Goal: Task Accomplishment & Management: Use online tool/utility

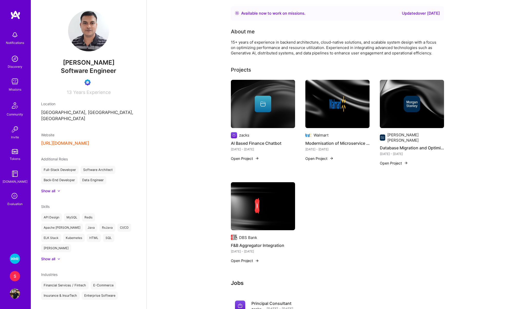
scroll to position [209, 0]
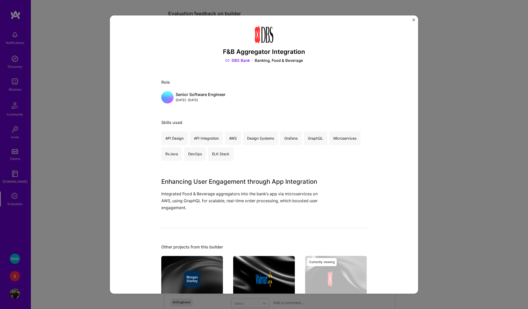
scroll to position [413, 0]
click at [415, 19] on div "F&B Aggregator Integration DBS Bank Banking, Food & Beverage Role Senior Softwa…" at bounding box center [264, 154] width 308 height 278
click at [413, 19] on img "Close" at bounding box center [413, 19] width 3 height 3
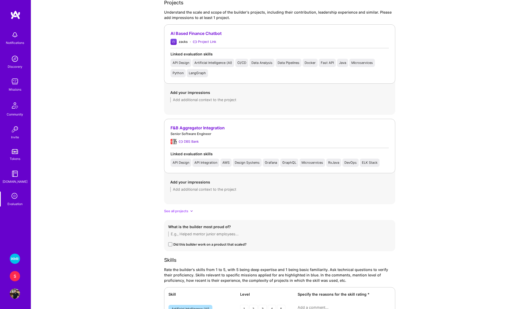
scroll to position [0, 0]
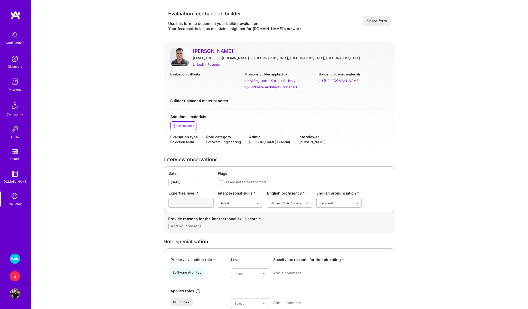
click at [194, 224] on textarea at bounding box center [279, 226] width 223 height 5
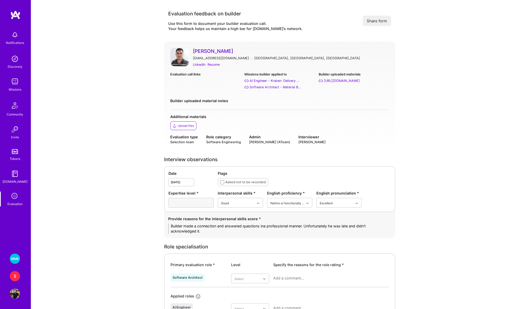
click at [304, 226] on textarea "Builder made a connection and answered questions ina professional manner. Unfor…" at bounding box center [279, 229] width 223 height 10
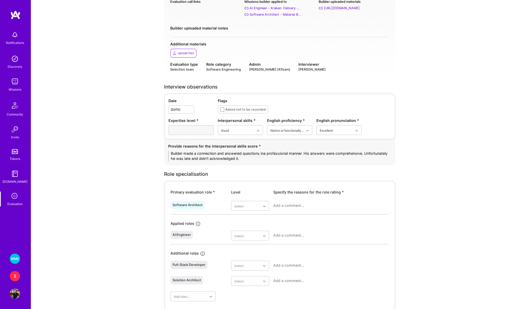
scroll to position [76, 0]
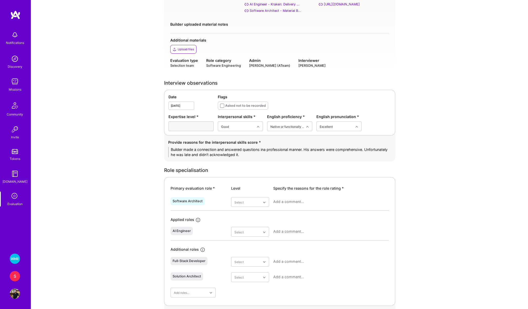
click at [263, 150] on textarea "Builder made a connection and answered questions ina professional manner. His a…" at bounding box center [279, 152] width 223 height 10
click at [265, 150] on textarea "Builder made a connection and answered questions ina professional manner. His a…" at bounding box center [279, 152] width 223 height 10
type textarea "Builder made a connection and answered questions in a professional manner. His …"
click at [246, 251] on div "Very good" at bounding box center [250, 252] width 38 height 9
click at [281, 203] on textarea at bounding box center [331, 201] width 116 height 5
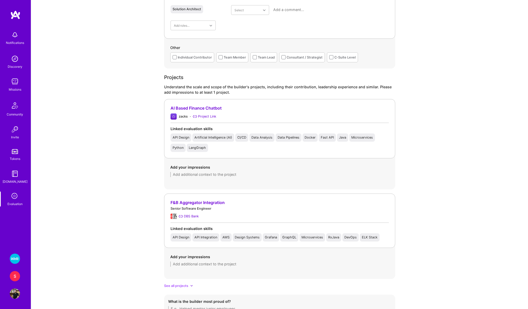
scroll to position [348, 0]
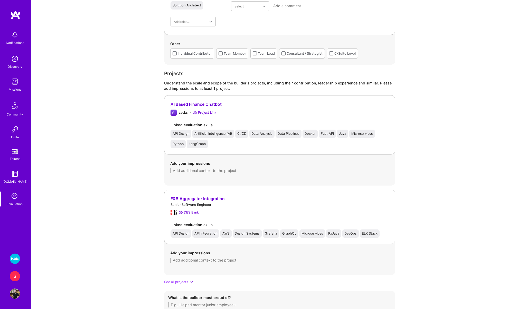
type textarea "Builder has 15 years of experience designing distributed systems for enterprise…"
click at [228, 172] on textarea at bounding box center [279, 170] width 219 height 5
click at [210, 259] on textarea at bounding box center [279, 260] width 219 height 5
click at [180, 170] on textarea "- simple RAG pipeline and singe OpenAI LLM call" at bounding box center [279, 170] width 219 height 5
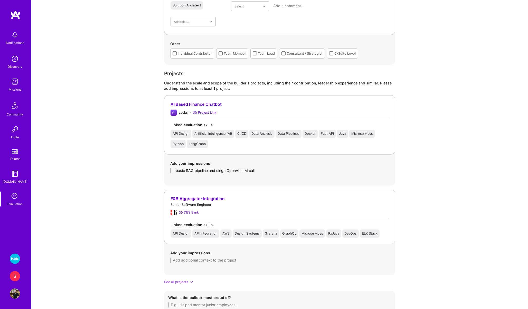
type textarea "- basic RAG pipeline and singe OpenAI LLM call"
click at [264, 170] on textarea "- basic RAG pipeline and singe OpenAI LLM call" at bounding box center [279, 170] width 219 height 5
click at [237, 259] on textarea at bounding box center [279, 260] width 219 height 5
type textarea "- data ingestion pipelines on a big scale - exposing graphql api to the frontend"
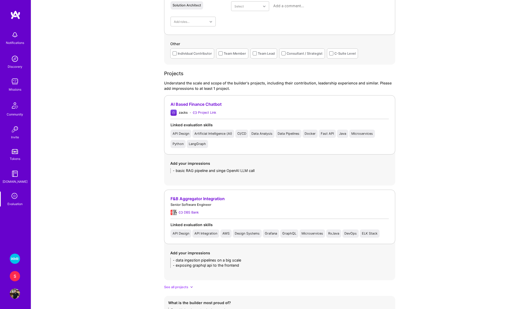
click at [261, 174] on div "Add your impressions - basic RAG pipeline and singe OpenAI LLM call" at bounding box center [279, 167] width 231 height 25
click at [261, 172] on textarea "- basic RAG pipeline and singe OpenAI LLM call" at bounding box center [279, 170] width 219 height 5
click at [246, 269] on div "Add your impressions - data ingestion pipelines on a big scale - exposing graph…" at bounding box center [279, 259] width 231 height 30
click at [246, 263] on textarea "- data ingestion pipelines on a big scale - exposing graphql api to the frontend" at bounding box center [279, 263] width 219 height 10
drag, startPoint x: 246, startPoint y: 263, endPoint x: 193, endPoint y: 266, distance: 53.0
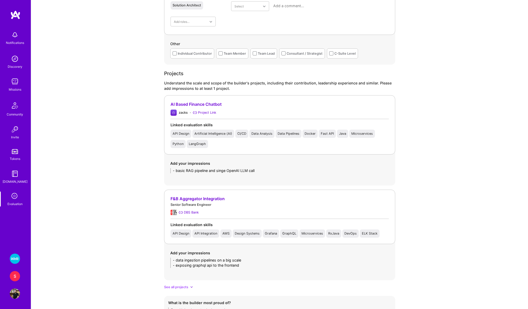
click at [193, 266] on textarea "- data ingestion pipelines on a big scale - exposing graphql api to the frontend" at bounding box center [279, 263] width 219 height 10
click at [179, 175] on div "Add your impressions - basic RAG pipeline and singe OpenAI LLM call" at bounding box center [279, 167] width 231 height 25
click at [260, 168] on textarea "- basic RAG pipeline and singe OpenAI LLM call" at bounding box center [279, 170] width 219 height 5
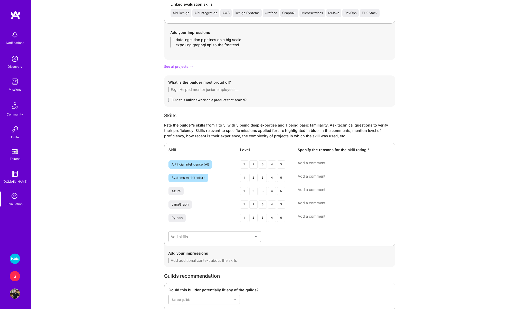
scroll to position [575, 0]
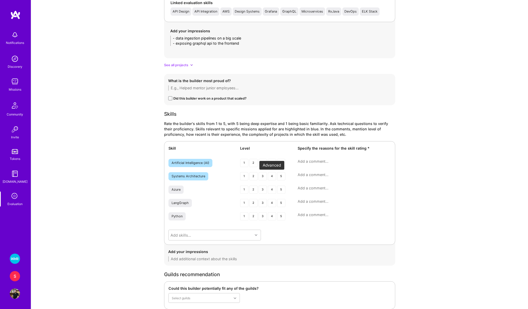
type textarea "- basic RAG pipeline and singe OpenAI LLM call - haven't used any evals framewo…"
click at [273, 174] on div "4" at bounding box center [272, 176] width 8 height 8
click at [309, 175] on textarea at bounding box center [343, 174] width 93 height 5
type textarea "Multiple projects where he designed a distributed system or migrated monolith t…"
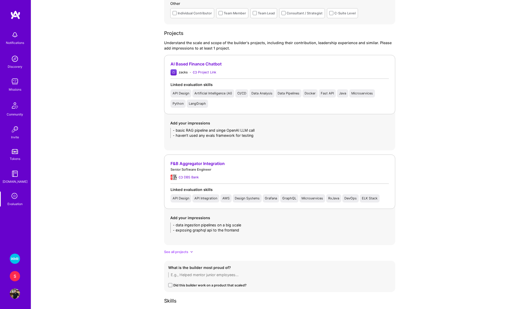
scroll to position [390, 0]
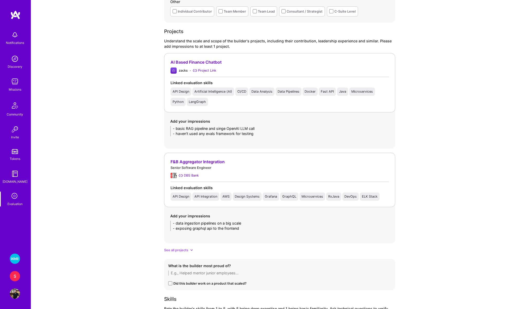
click at [251, 227] on textarea "- data ingestion pipelines on a big scale - exposing graphql api to the frontend" at bounding box center [279, 226] width 219 height 10
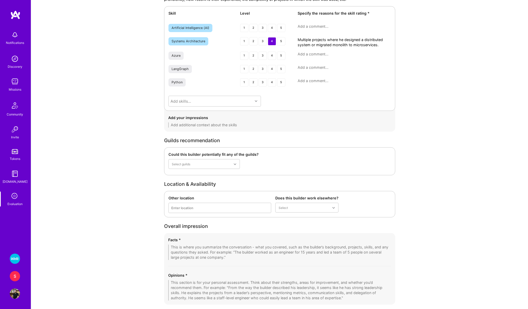
scroll to position [740, 0]
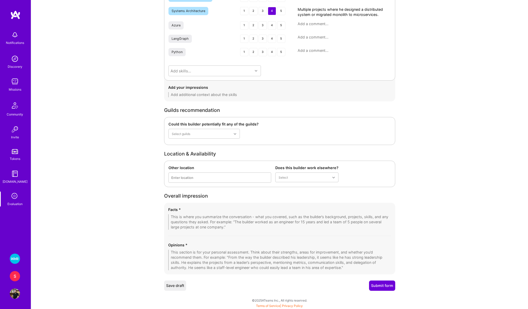
type textarea "- data ingestion pipelines on a big scale - integrated with internal banking api"
click at [214, 217] on textarea at bounding box center [279, 221] width 223 height 15
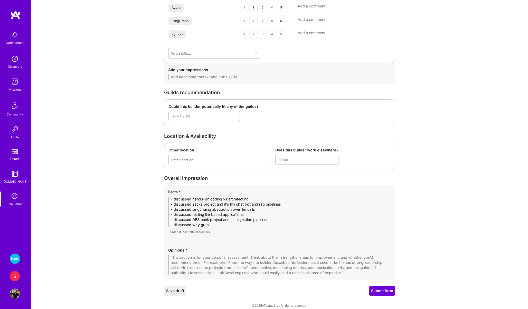
scroll to position [755, 0]
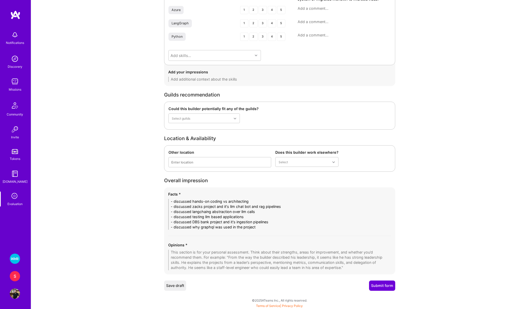
type textarea "- discussed hands-on coding vs architecting - discussed zacks project and it's …"
click at [199, 257] on textarea at bounding box center [279, 260] width 223 height 21
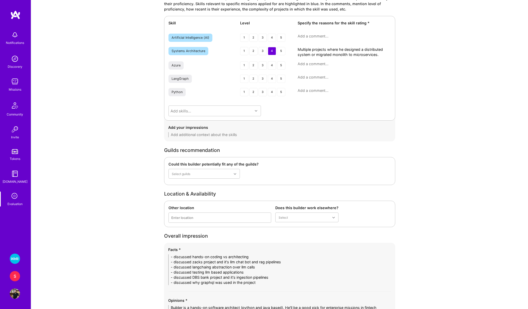
scroll to position [750, 0]
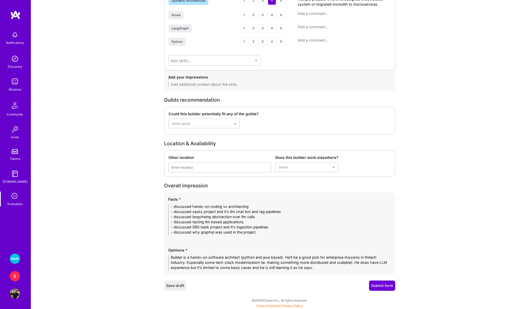
drag, startPoint x: 323, startPoint y: 270, endPoint x: 143, endPoint y: 250, distance: 181.5
click at [183, 261] on textarea "Builder is a hands-on software architect (python and java based). He'll be a go…" at bounding box center [279, 262] width 223 height 15
paste textarea "with a strong background in Python and Java. He’s an excellent choice for enter…"
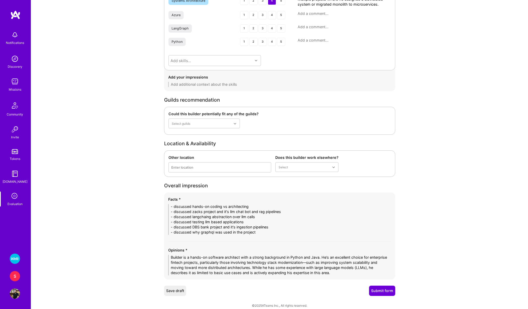
scroll to position [0, 0]
type textarea "Builder is a hands-on software architect with a strong background in Python and…"
click at [379, 291] on button "Submit form" at bounding box center [382, 291] width 26 height 10
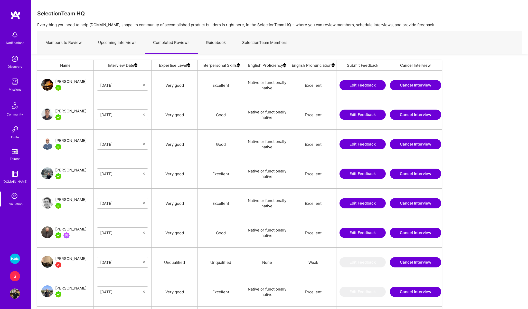
scroll to position [255, 404]
click at [14, 261] on img at bounding box center [15, 259] width 10 height 10
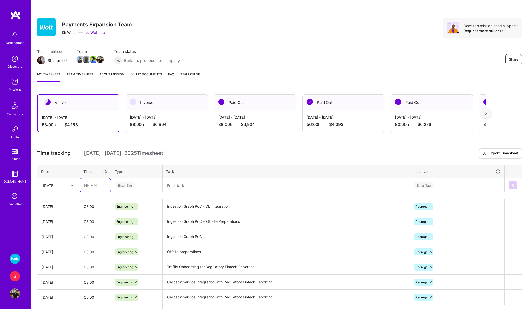
click at [90, 184] on input "text" at bounding box center [95, 185] width 31 height 14
type input "08:00"
click at [131, 188] on div "Enter Tag" at bounding box center [136, 185] width 51 height 13
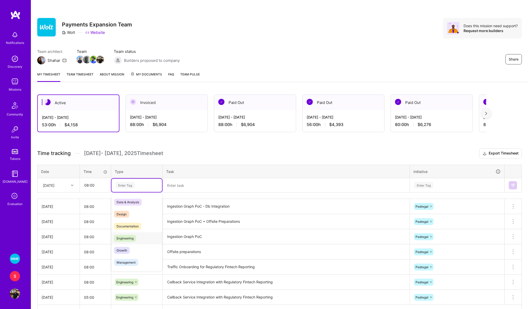
click at [128, 236] on span "Engineering" at bounding box center [125, 238] width 22 height 7
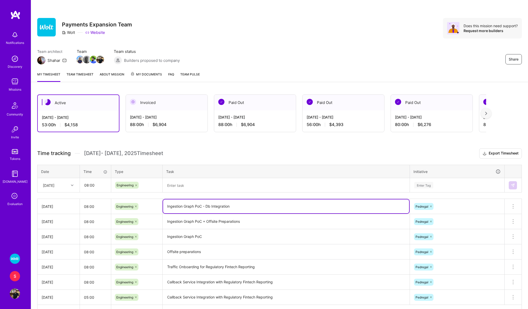
click at [199, 205] on textarea "Ingestion Graph PoC - Db Integration" at bounding box center [286, 206] width 246 height 14
click at [188, 188] on textarea at bounding box center [286, 185] width 246 height 13
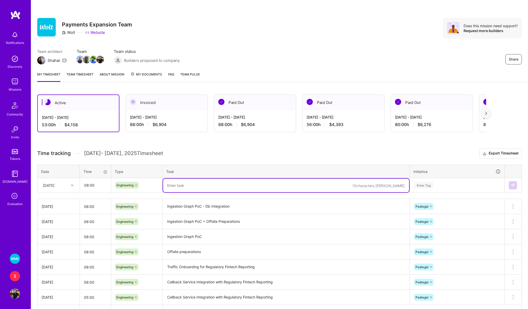
paste textarea "Ingestion Graph PoC - Db Integration"
type textarea "Ingestion Graph PoC - Db Integration"
click at [419, 186] on div "Enter Tag" at bounding box center [423, 185] width 19 height 8
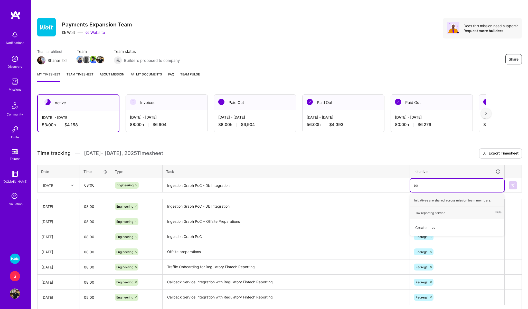
type input "e"
type input "pedr"
click at [419, 215] on span "Pedregal" at bounding box center [421, 212] width 18 height 7
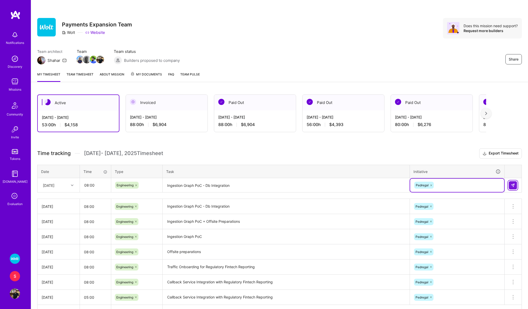
click at [510, 186] on button at bounding box center [512, 185] width 8 height 8
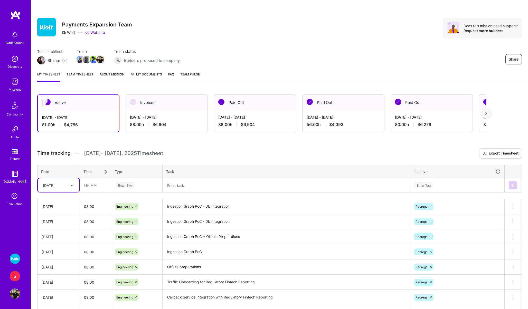
click at [13, 277] on div "S" at bounding box center [15, 276] width 10 height 10
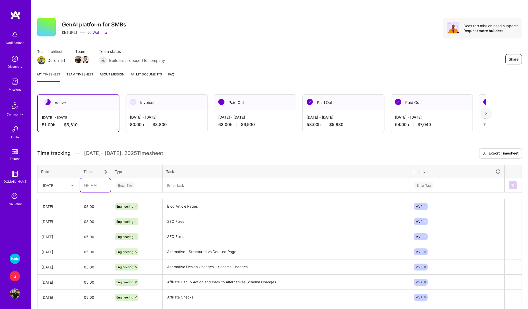
click at [87, 184] on input "text" at bounding box center [95, 185] width 31 height 14
type input "05:00"
click at [126, 186] on div "Enter Tag" at bounding box center [125, 185] width 19 height 8
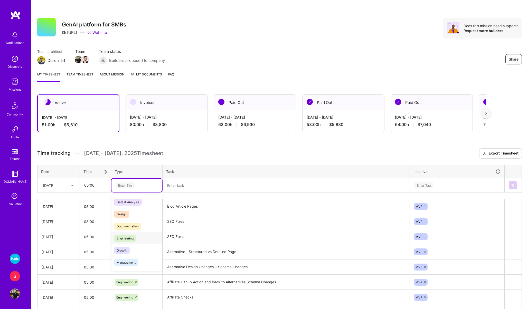
click at [125, 233] on div "Engineering" at bounding box center [136, 238] width 51 height 12
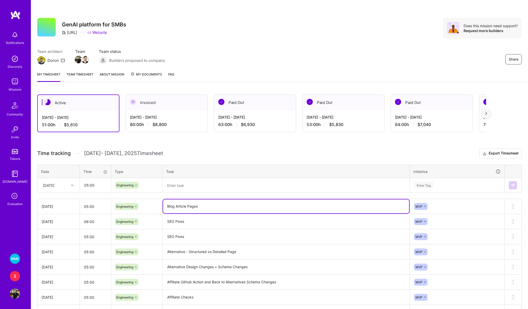
click at [177, 208] on textarea "Blog Article Pages" at bounding box center [286, 206] width 246 height 14
click at [182, 184] on textarea at bounding box center [286, 185] width 246 height 13
paste textarea "Blog Article Pages"
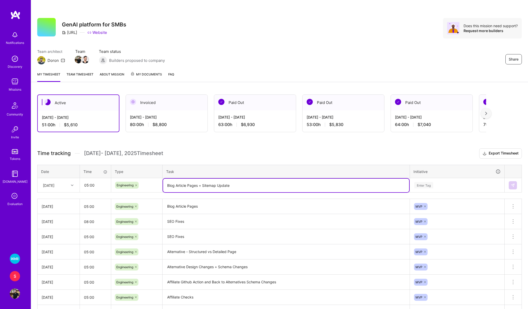
type textarea "Blog Article Pages + Sitemap Update"
click at [417, 180] on div "Enter Tag" at bounding box center [457, 185] width 94 height 13
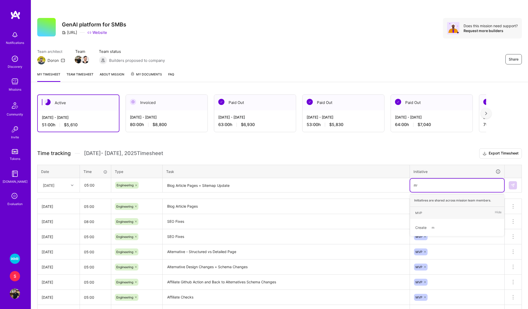
type input "mvp"
click at [417, 214] on div "MVP" at bounding box center [418, 212] width 7 height 5
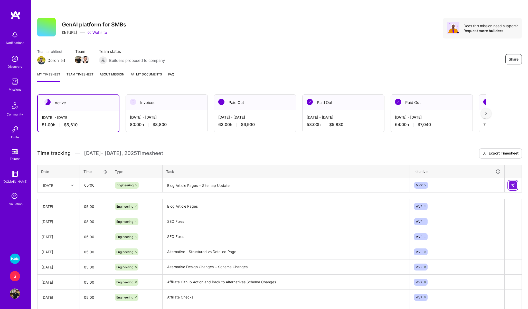
click at [514, 186] on img at bounding box center [513, 185] width 4 height 4
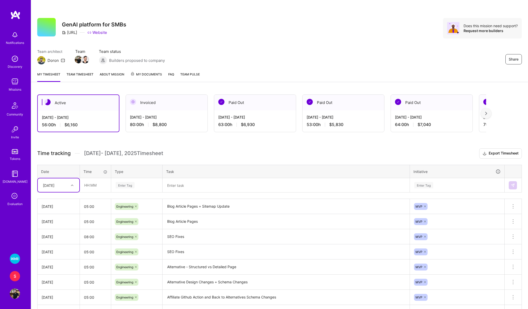
click at [485, 113] on img at bounding box center [486, 114] width 2 height 4
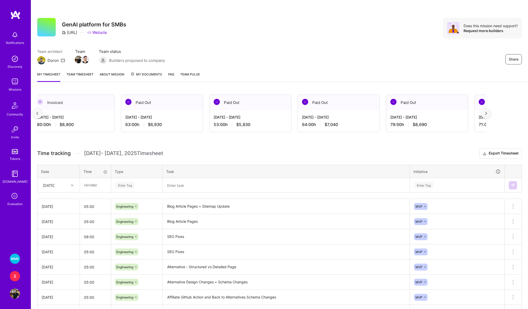
click at [485, 113] on img at bounding box center [486, 114] width 2 height 4
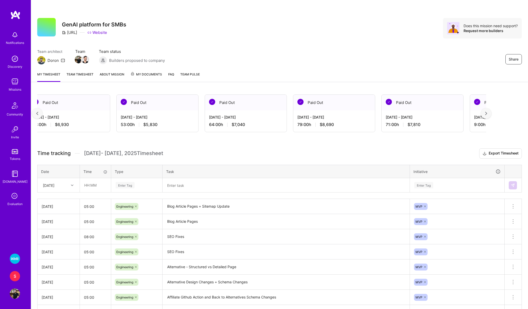
click at [485, 113] on img at bounding box center [486, 114] width 2 height 4
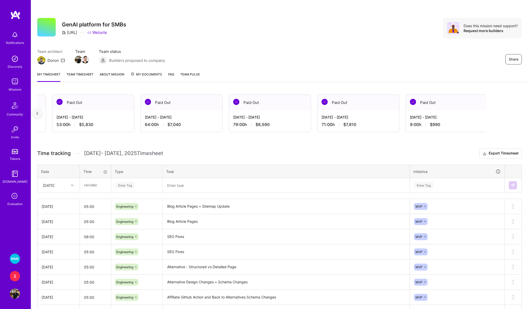
scroll to position [0, 252]
click at [35, 113] on div at bounding box center [37, 113] width 10 height 10
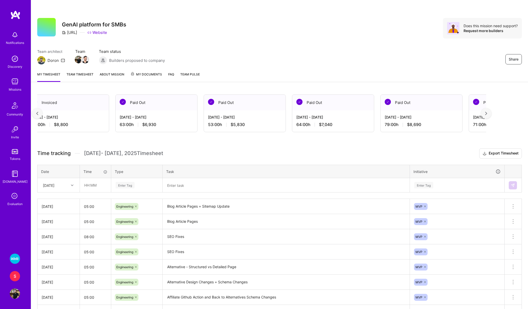
click at [35, 113] on div at bounding box center [37, 113] width 10 height 10
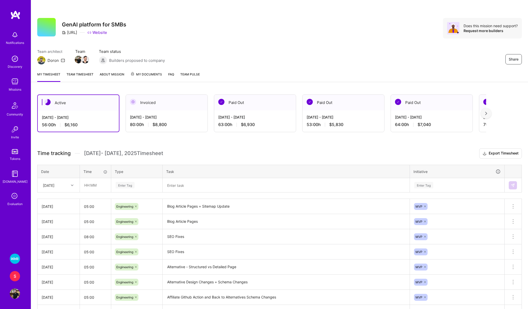
scroll to position [0, 0]
